Goal: Task Accomplishment & Management: Manage account settings

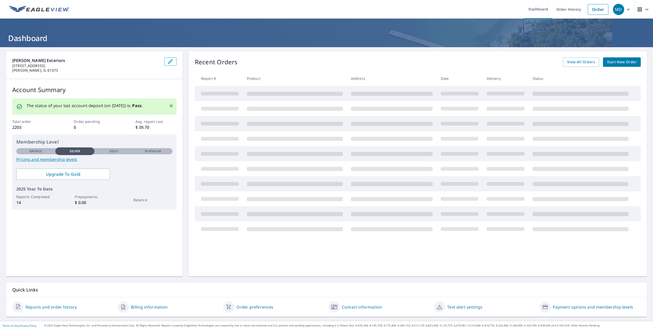
click at [623, 9] on div "MD" at bounding box center [618, 9] width 11 height 11
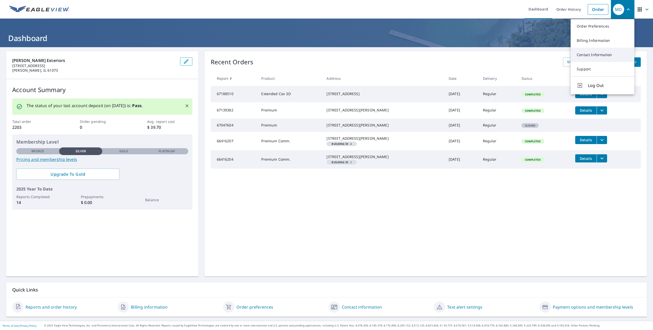
click at [596, 56] on link "Contact Information" at bounding box center [603, 55] width 64 height 14
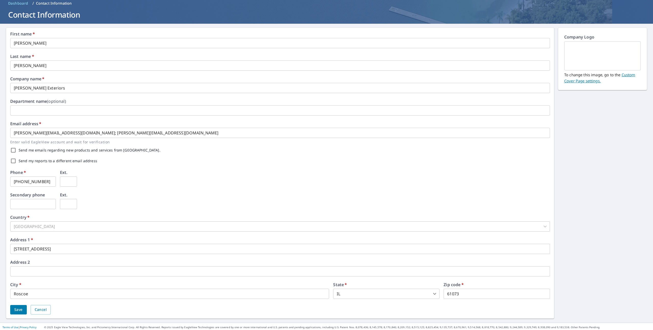
scroll to position [25, 0]
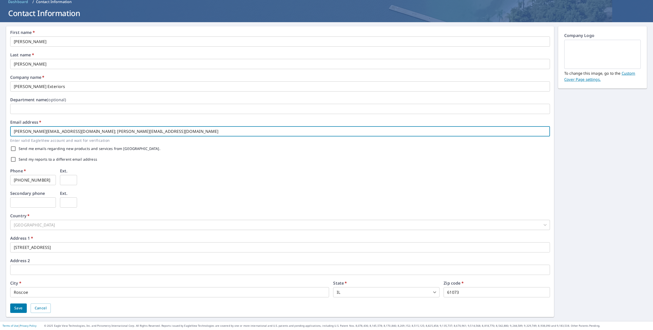
drag, startPoint x: 159, startPoint y: 132, endPoint x: 0, endPoint y: 135, distance: 159.0
click at [0, 135] on div "First name   * Mike ​ Last name   * Dombeck ​ Company name   * Martin Exteriors…" at bounding box center [326, 171] width 653 height 299
drag, startPoint x: 139, startPoint y: 130, endPoint x: 1, endPoint y: 120, distance: 137.7
click at [1, 120] on div "First name   * Mike ​ Last name   * Dombeck ​ Company name   * Martin Exteriors…" at bounding box center [326, 171] width 653 height 299
type input "[EMAIL_ADDRESS][DOMAIN_NAME]"
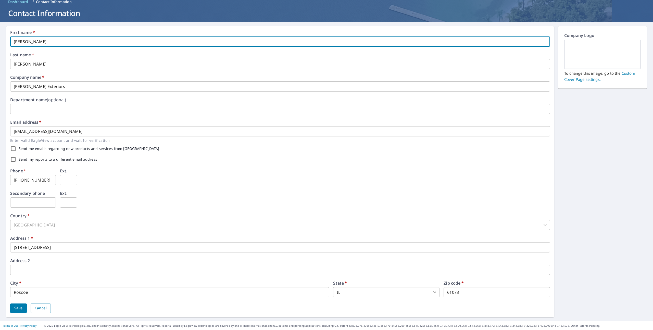
drag, startPoint x: 42, startPoint y: 41, endPoint x: 0, endPoint y: 41, distance: 41.6
click at [0, 41] on div "First name   * Mike ​ Last name   * Dombeck ​ Company name   * Martin Exteriors…" at bounding box center [326, 171] width 653 height 299
type input "[PERSON_NAME]"
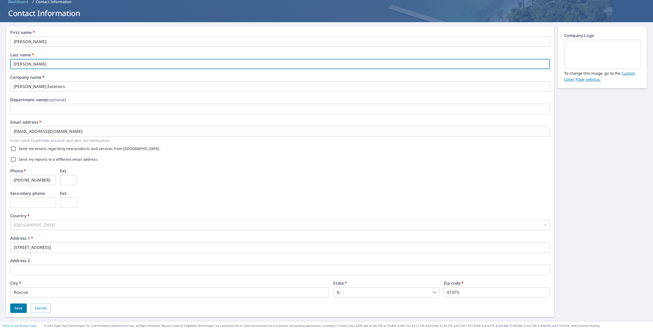
type input "[PERSON_NAME]"
click at [125, 183] on div "Phone   * 815-200-3531 ​ Ext. ​" at bounding box center [280, 180] width 540 height 22
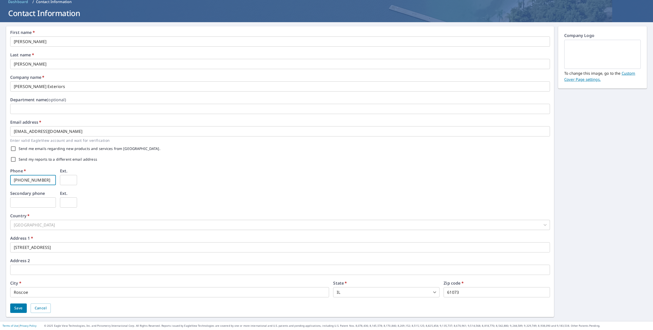
drag, startPoint x: 44, startPoint y: 179, endPoint x: 0, endPoint y: 165, distance: 46.1
click at [0, 165] on div "First name   * Jade ​ Last name   * Mercado ​ Company name   * Martin Exteriors…" at bounding box center [326, 171] width 653 height 299
type input "[PHONE_NUMBER]"
click at [20, 308] on span "Save" at bounding box center [18, 308] width 8 height 6
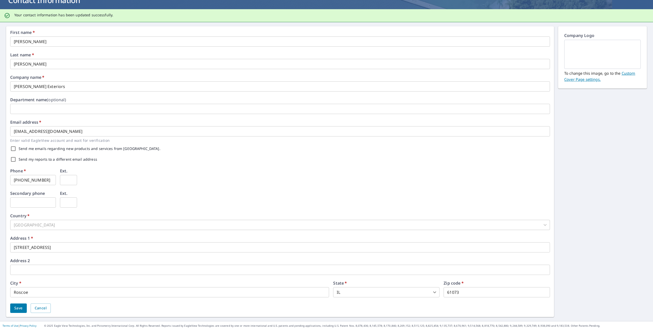
scroll to position [0, 0]
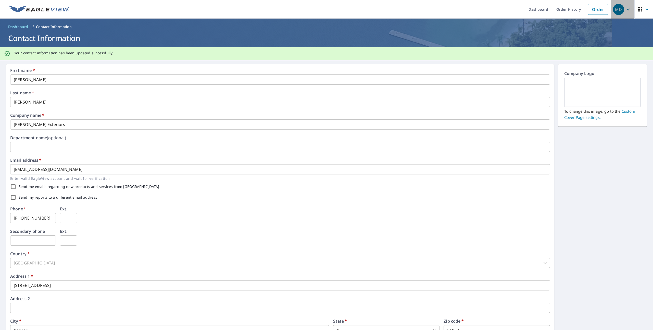
click at [627, 7] on icon "button" at bounding box center [628, 9] width 6 height 6
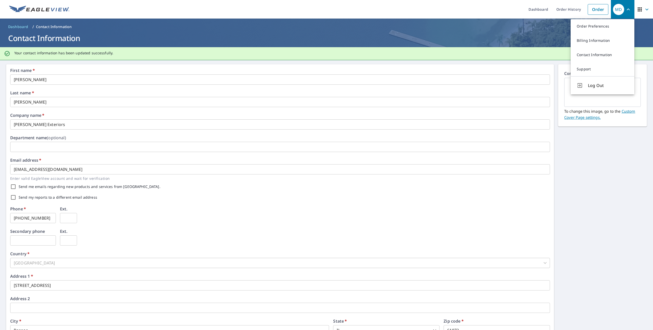
click at [645, 11] on icon "button" at bounding box center [647, 9] width 6 height 6
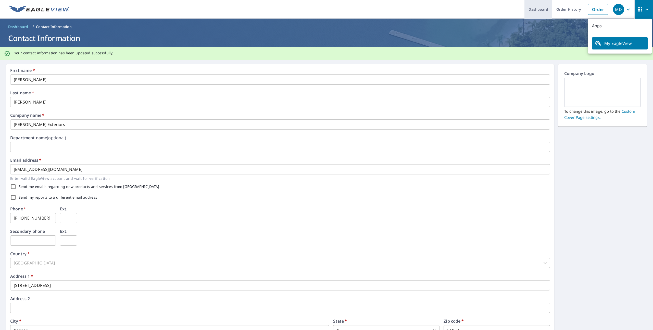
click at [543, 11] on link "Dashboard" at bounding box center [539, 9] width 28 height 19
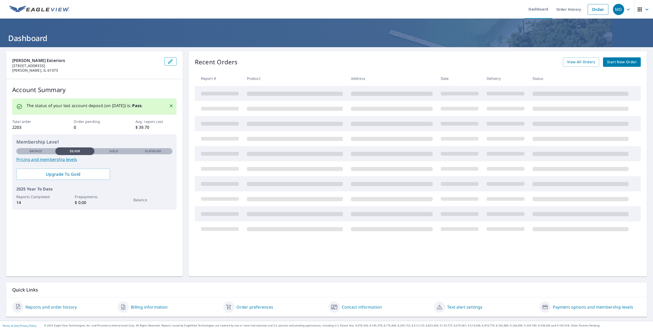
click at [626, 9] on icon "button" at bounding box center [628, 9] width 6 height 6
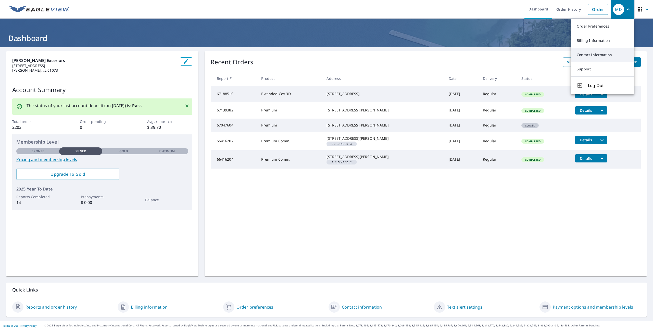
click at [591, 59] on link "Contact Information" at bounding box center [603, 55] width 64 height 14
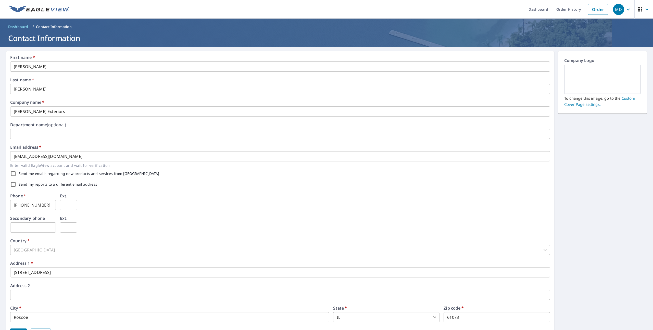
click at [630, 9] on icon "button" at bounding box center [628, 9] width 6 height 6
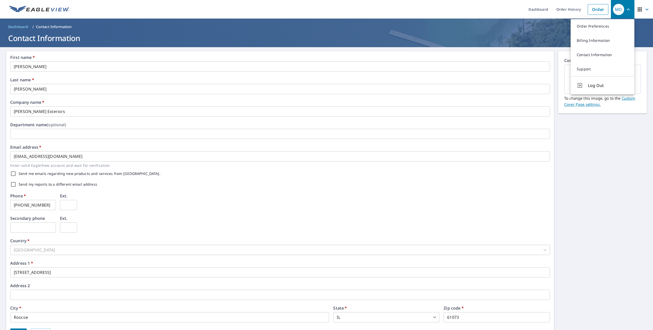
click at [648, 9] on icon "button" at bounding box center [647, 9] width 6 height 6
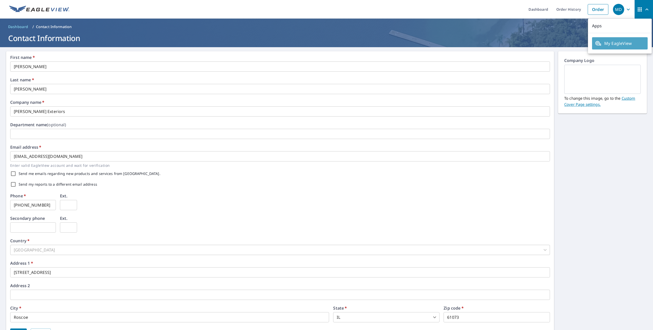
click at [616, 42] on span "My EagleView" at bounding box center [620, 43] width 50 height 6
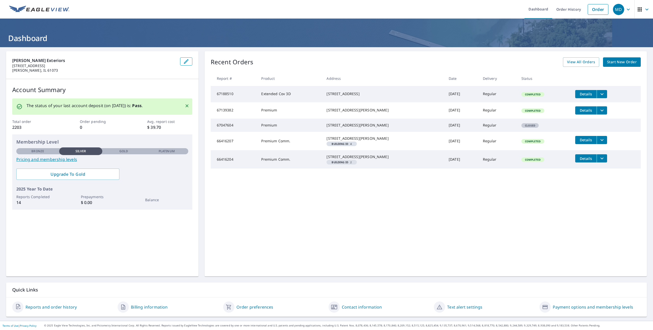
click at [23, 40] on h1 "Dashboard" at bounding box center [326, 38] width 641 height 10
click at [648, 10] on icon "button" at bounding box center [647, 9] width 6 height 6
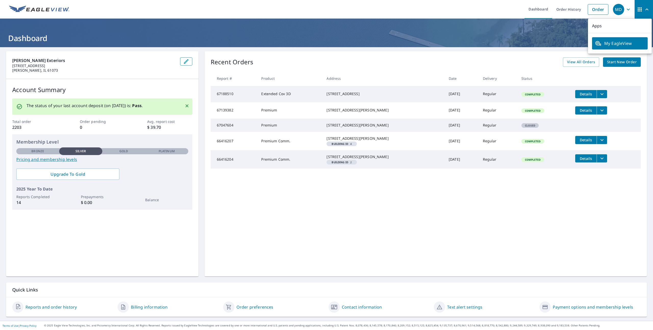
click at [389, 267] on div "Recent Orders View All Orders Start New Order Report # Product Address Date Del…" at bounding box center [426, 163] width 442 height 225
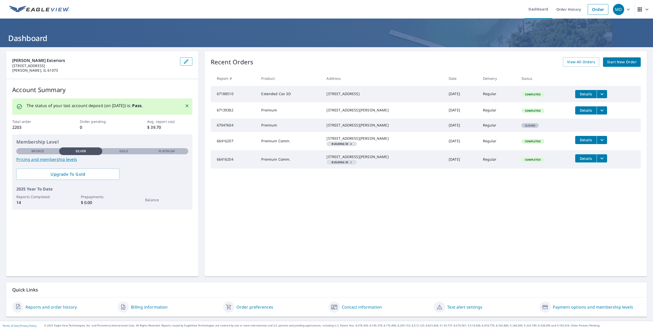
click at [19, 30] on header "Dashboard" at bounding box center [326, 33] width 653 height 29
click at [34, 18] on link at bounding box center [39, 9] width 66 height 19
click at [43, 14] on link at bounding box center [39, 9] width 66 height 19
click at [627, 8] on icon "button" at bounding box center [628, 9] width 6 height 6
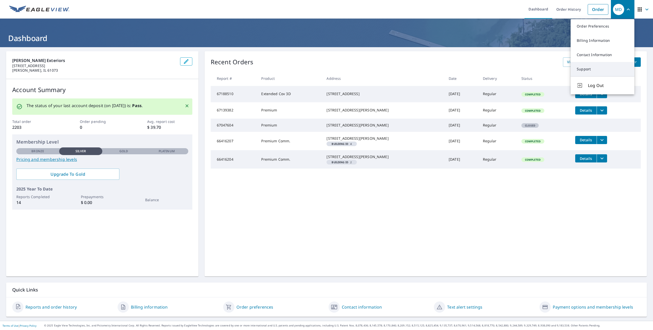
click at [588, 70] on link "Support" at bounding box center [603, 69] width 64 height 14
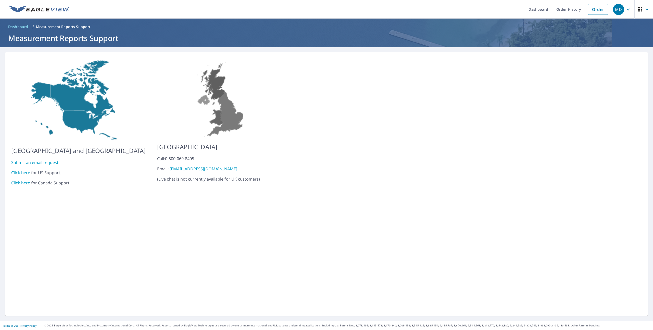
click at [48, 170] on div "Click here for US Support." at bounding box center [78, 173] width 134 height 6
click at [26, 170] on link "Click here" at bounding box center [20, 173] width 19 height 6
click at [21, 27] on span "Dashboard" at bounding box center [18, 26] width 20 height 5
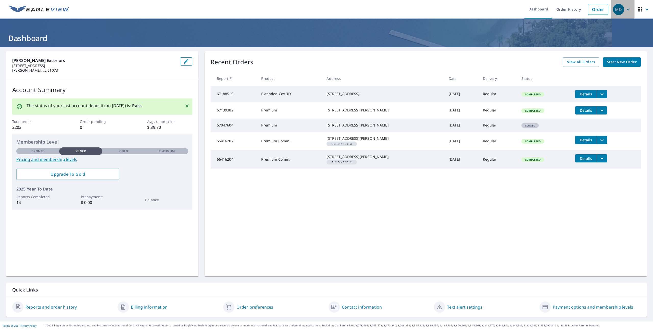
click at [624, 9] on div "MD" at bounding box center [618, 9] width 11 height 11
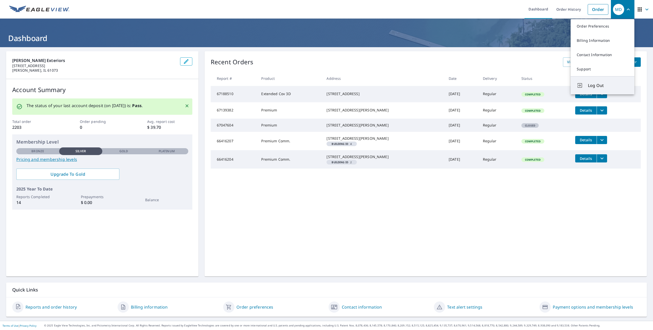
click at [598, 85] on span "Log Out" at bounding box center [608, 85] width 40 height 6
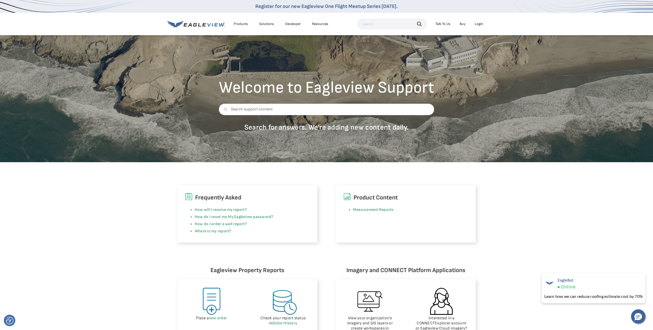
click at [478, 26] on div "Login" at bounding box center [479, 24] width 8 height 5
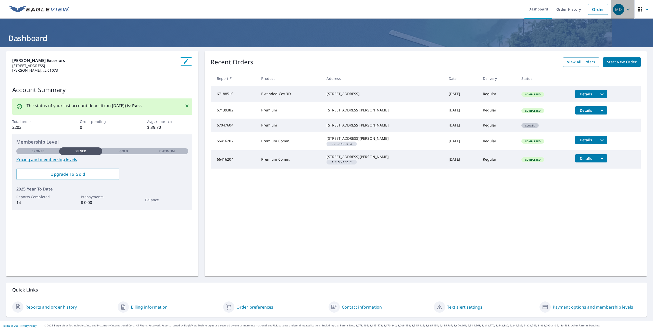
click at [628, 4] on span "MD" at bounding box center [622, 9] width 19 height 12
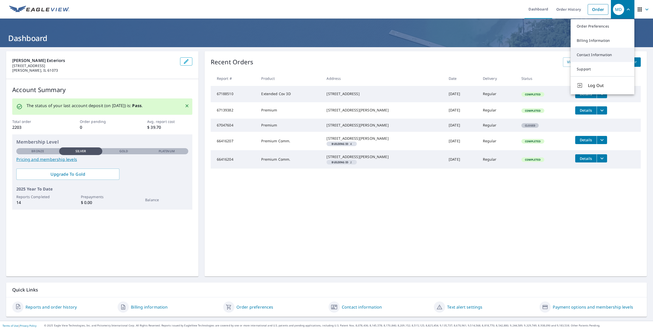
click at [601, 54] on link "Contact Information" at bounding box center [603, 55] width 64 height 14
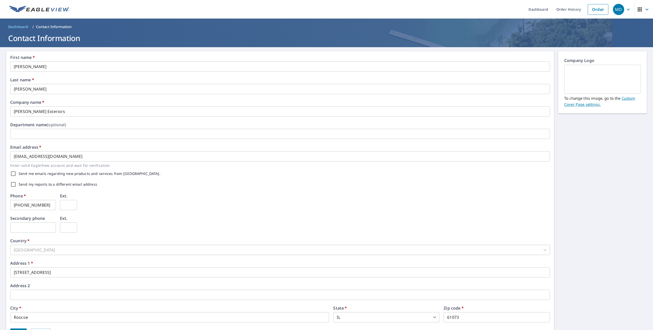
click at [629, 8] on icon "button" at bounding box center [628, 9] width 6 height 6
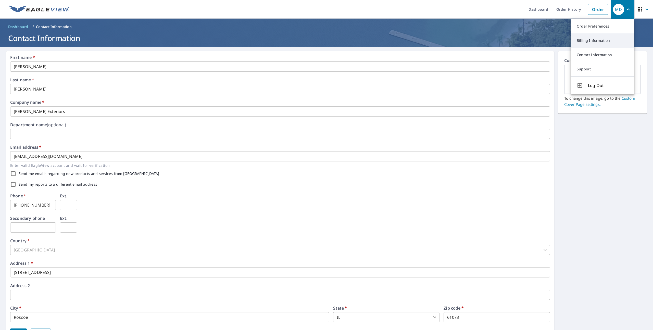
click at [594, 43] on link "Billing Information" at bounding box center [603, 40] width 64 height 14
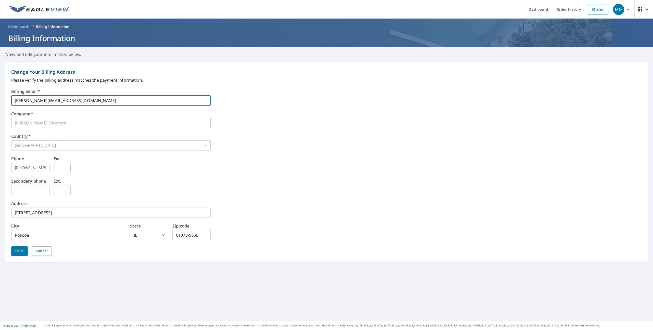
drag, startPoint x: 25, startPoint y: 100, endPoint x: 0, endPoint y: 100, distance: 24.8
click at [0, 100] on form "Change Your Billing Address Please verify the billing address matches the payme…" at bounding box center [326, 162] width 653 height 210
type input "jade@martinexteriors.com"
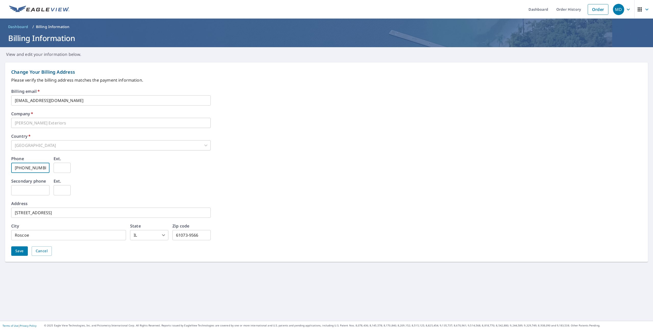
drag, startPoint x: 42, startPoint y: 169, endPoint x: 0, endPoint y: 169, distance: 42.4
click at [0, 169] on form "Change Your Billing Address Please verify the billing address matches the payme…" at bounding box center [326, 162] width 653 height 210
click at [21, 250] on span "Save" at bounding box center [19, 251] width 8 height 6
click at [21, 251] on span "Save" at bounding box center [19, 251] width 8 height 6
click at [11, 250] on button "Save" at bounding box center [19, 250] width 17 height 9
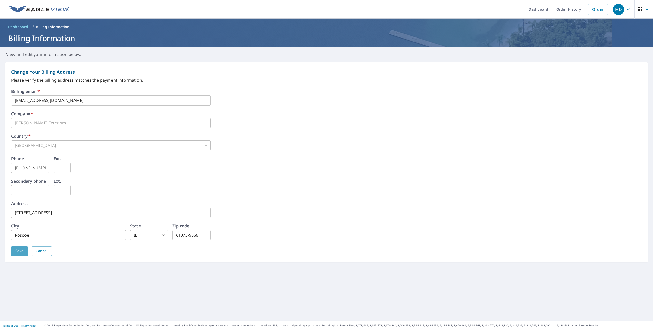
click at [18, 250] on span "Save" at bounding box center [19, 251] width 8 height 6
click at [625, 11] on span "MD" at bounding box center [622, 9] width 19 height 12
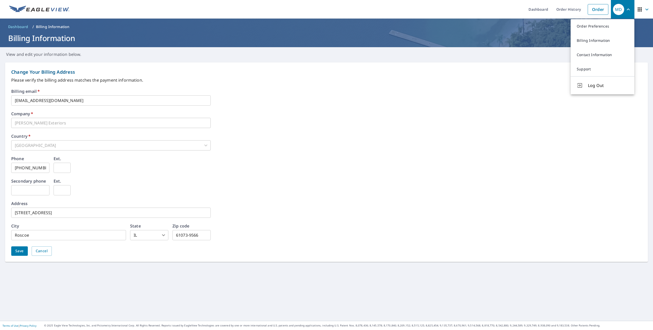
click at [205, 179] on div "Secondary phone ​ Ext. ​" at bounding box center [326, 190] width 631 height 22
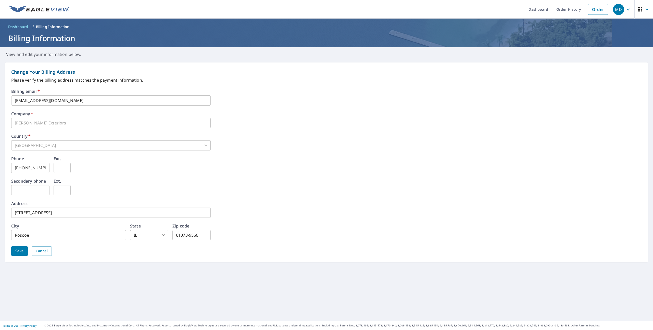
click at [17, 254] on span "Save" at bounding box center [19, 251] width 8 height 6
drag, startPoint x: 17, startPoint y: 254, endPoint x: 35, endPoint y: 199, distance: 57.5
click at [17, 253] on span "Save" at bounding box center [19, 251] width 8 height 6
click at [45, 169] on input "815-624-6278" at bounding box center [30, 168] width 38 height 10
type input "815-624-6278"
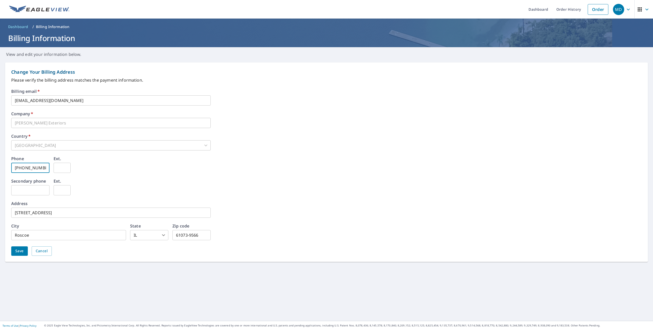
click at [17, 254] on span "Save" at bounding box center [19, 251] width 8 height 6
click at [17, 42] on h1 "Billing Information" at bounding box center [326, 38] width 641 height 10
click at [41, 6] on img at bounding box center [39, 10] width 60 height 8
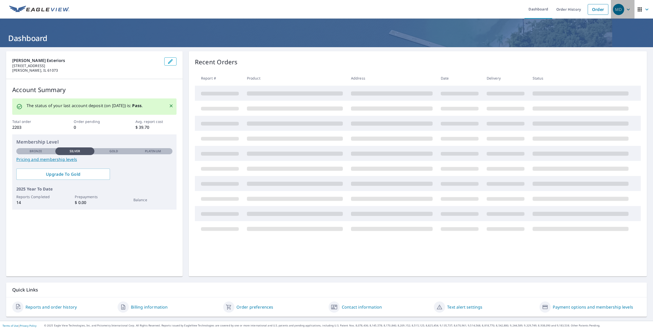
click at [630, 10] on icon "button" at bounding box center [628, 9] width 6 height 6
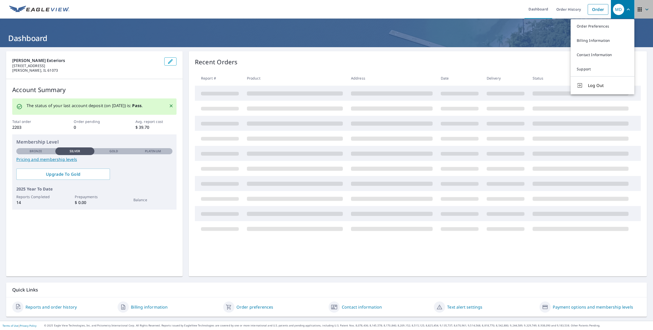
click at [644, 9] on icon "button" at bounding box center [647, 9] width 6 height 6
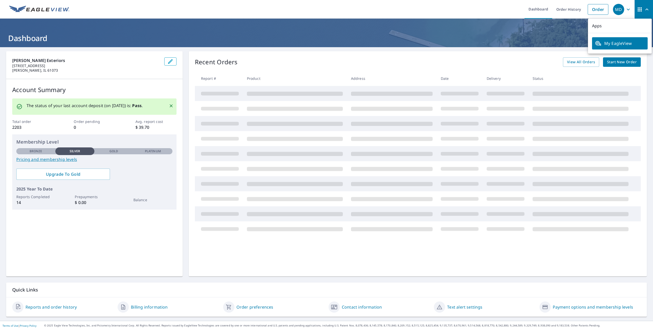
click at [620, 45] on span "My EagleView" at bounding box center [620, 43] width 50 height 6
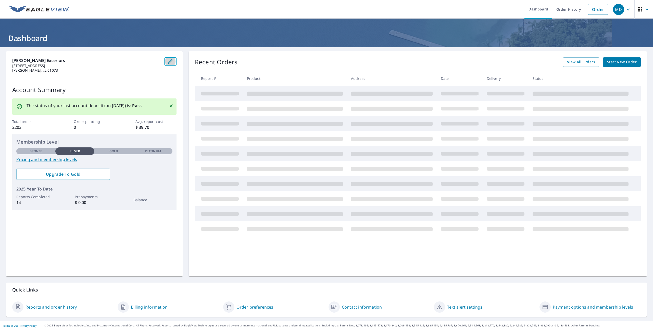
click at [167, 61] on icon "button" at bounding box center [170, 61] width 6 height 6
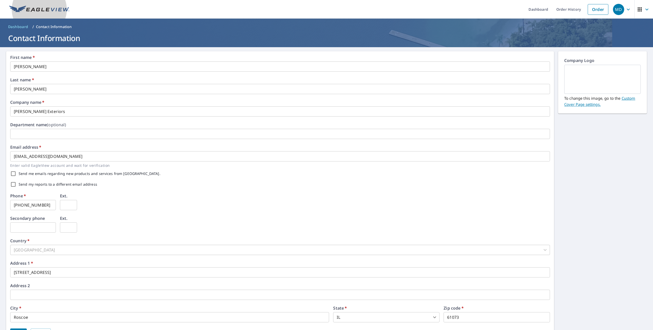
click at [38, 12] on img at bounding box center [39, 10] width 60 height 8
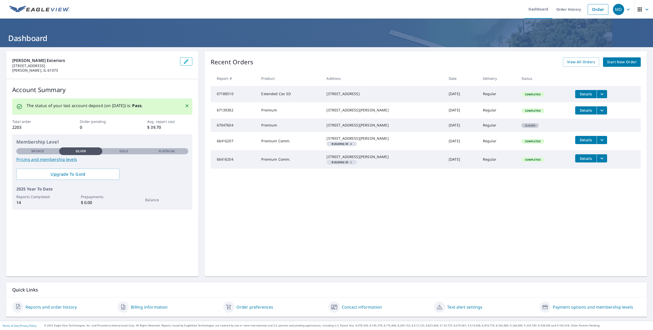
click at [64, 306] on link "Reports and order history" at bounding box center [51, 307] width 51 height 6
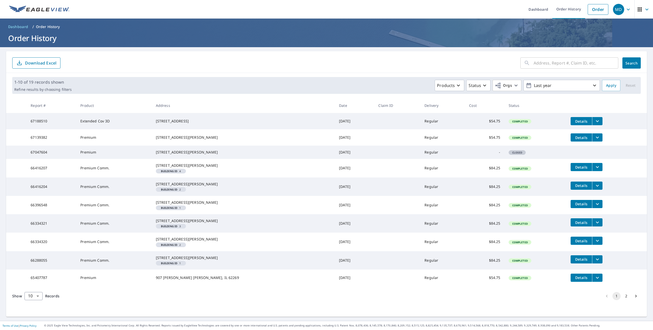
click at [29, 40] on h1 "Order History" at bounding box center [326, 38] width 641 height 10
click at [618, 10] on div "MD" at bounding box center [618, 9] width 11 height 11
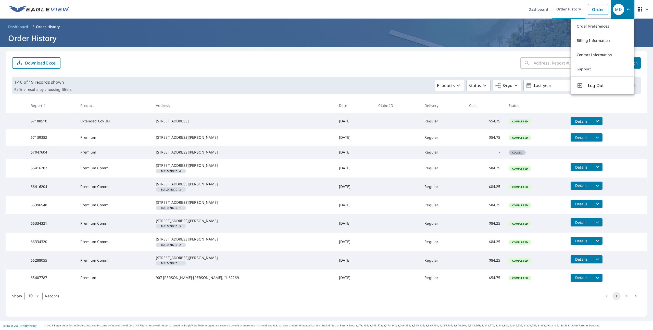
click at [623, 10] on div "MD" at bounding box center [618, 9] width 11 height 11
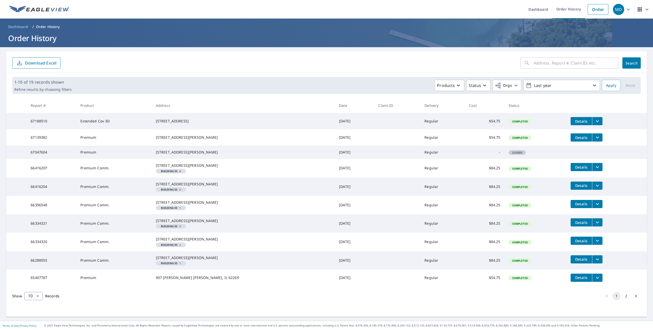
click at [621, 11] on div "MD" at bounding box center [618, 9] width 11 height 11
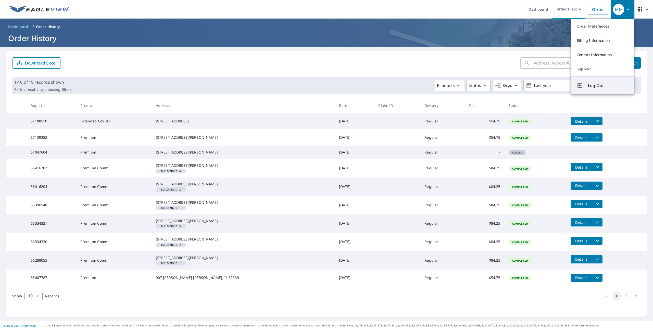
click at [600, 85] on span "Log Out" at bounding box center [608, 85] width 40 height 6
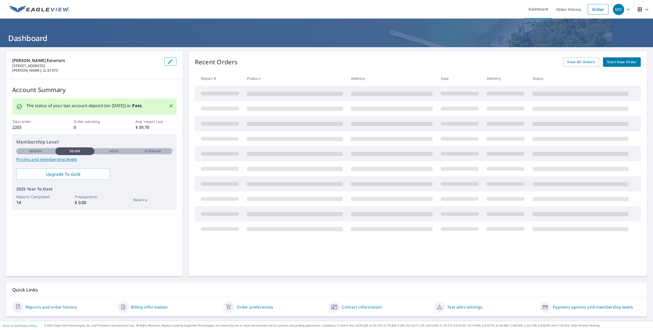
click at [626, 13] on span "MD" at bounding box center [622, 9] width 19 height 12
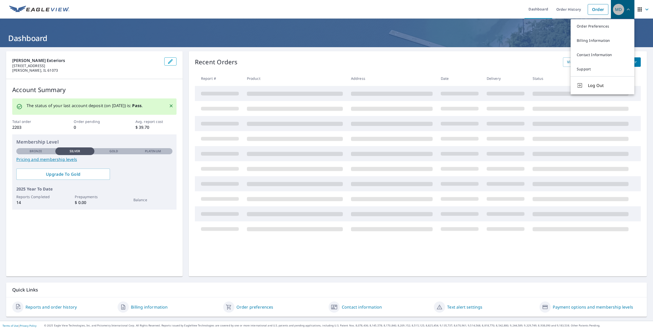
click at [628, 10] on icon "button" at bounding box center [628, 9] width 6 height 6
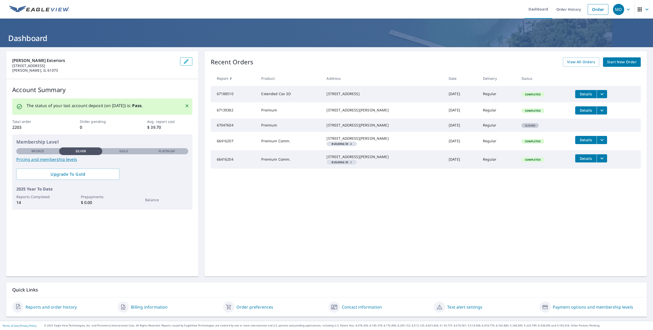
click at [625, 14] on span "MD" at bounding box center [622, 9] width 19 height 12
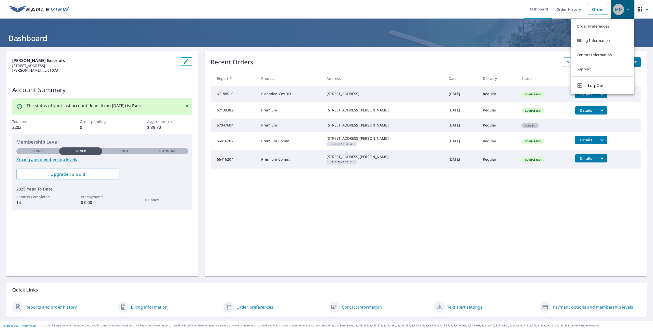
click at [625, 14] on span "MD" at bounding box center [622, 9] width 19 height 12
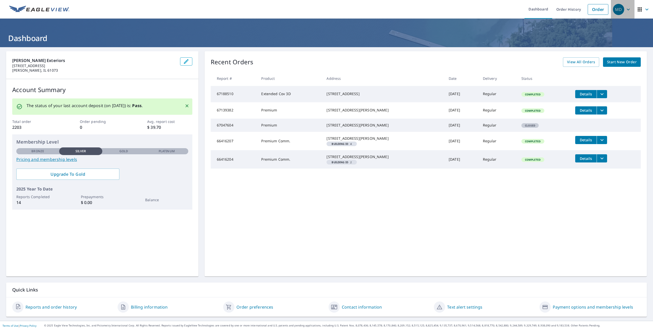
click at [624, 16] on button "MD" at bounding box center [622, 9] width 23 height 19
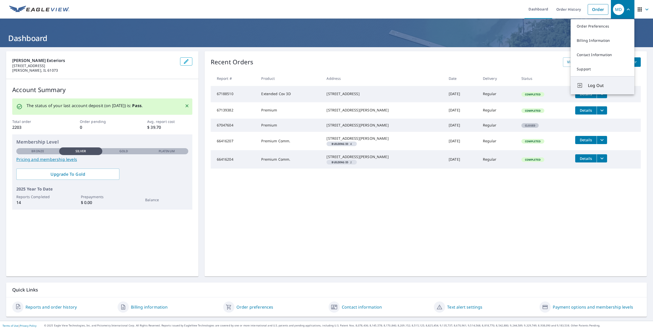
click at [601, 84] on span "Log Out" at bounding box center [608, 85] width 40 height 6
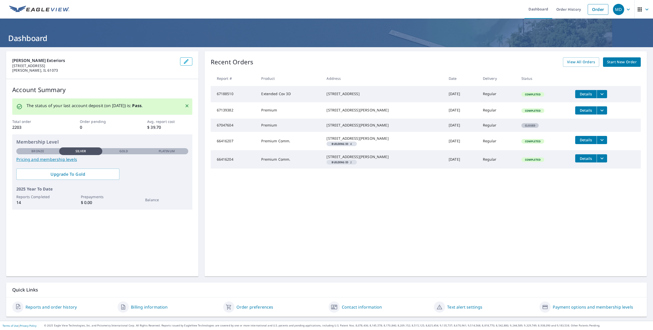
click at [626, 7] on icon "button" at bounding box center [628, 9] width 6 height 6
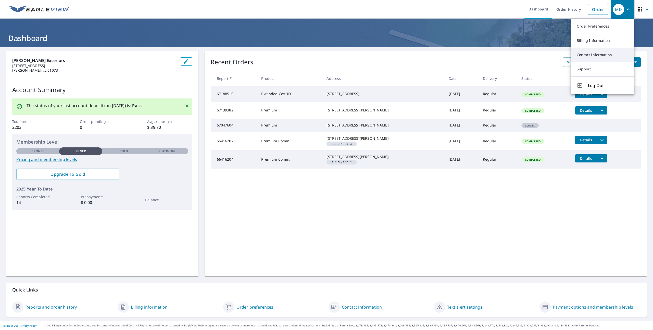
click at [601, 55] on link "Contact Information" at bounding box center [603, 55] width 64 height 14
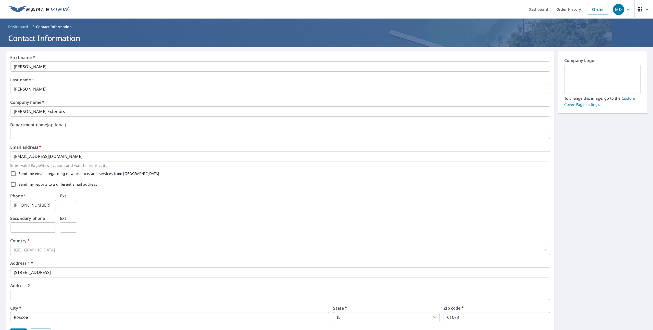
click at [47, 13] on img at bounding box center [39, 10] width 60 height 8
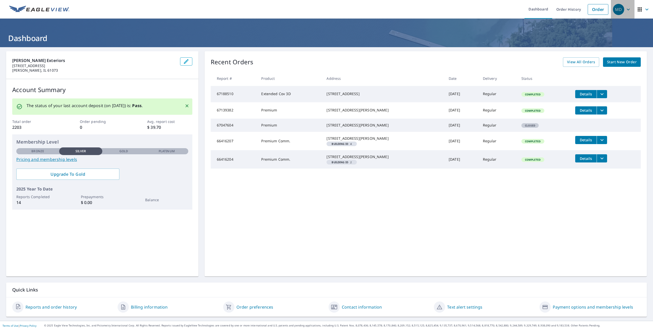
click at [632, 11] on span "MD" at bounding box center [622, 9] width 19 height 12
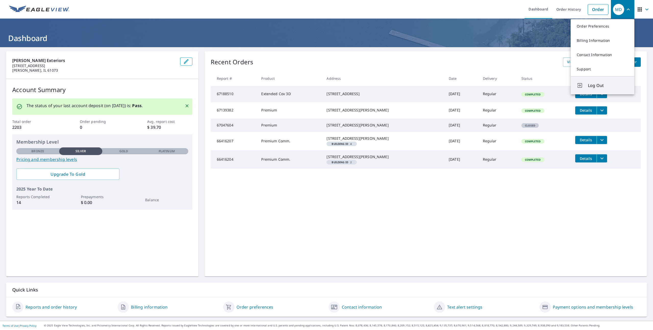
click at [605, 82] on button "Log Out" at bounding box center [603, 85] width 64 height 18
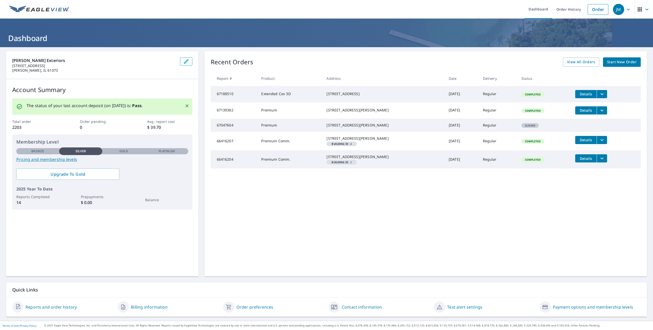
click at [645, 8] on icon "button" at bounding box center [647, 9] width 6 height 6
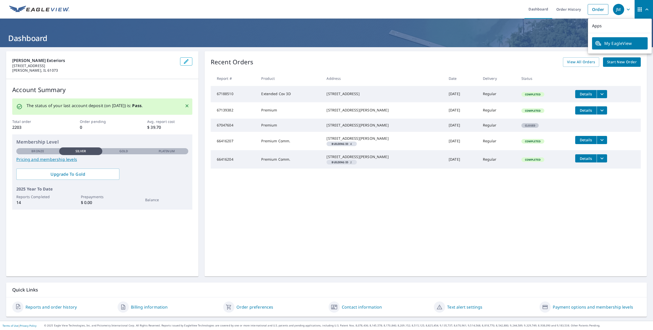
click at [426, 8] on ul "Dashboard Order History Order" at bounding box center [341, 9] width 539 height 19
